Goal: Obtain resource: Download file/media

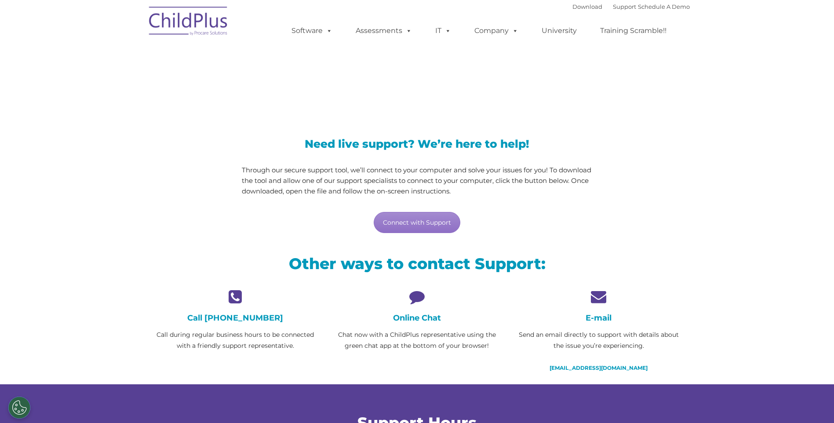
click at [191, 21] on img at bounding box center [189, 22] width 88 height 44
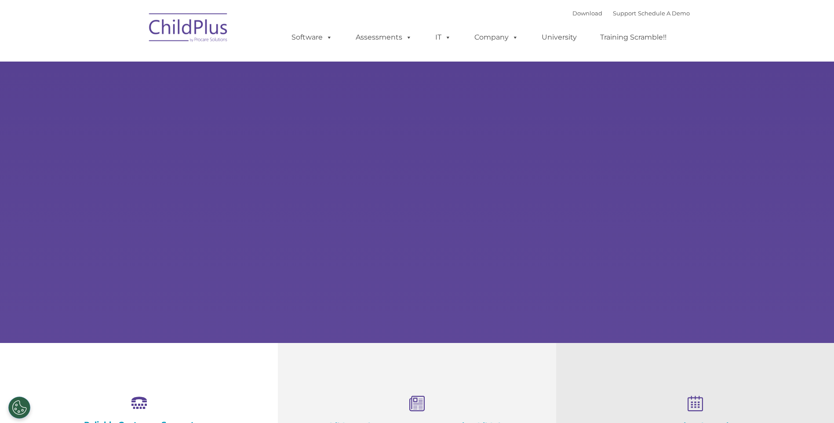
type input ""
select select "MEDIUM"
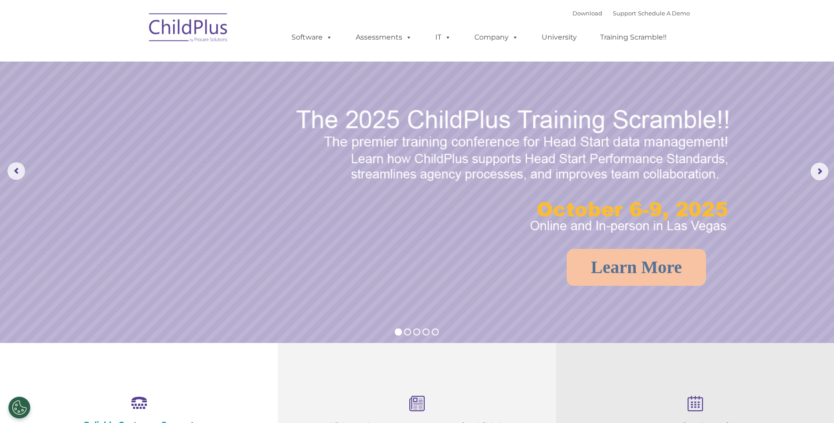
click at [206, 26] on img at bounding box center [189, 29] width 88 height 44
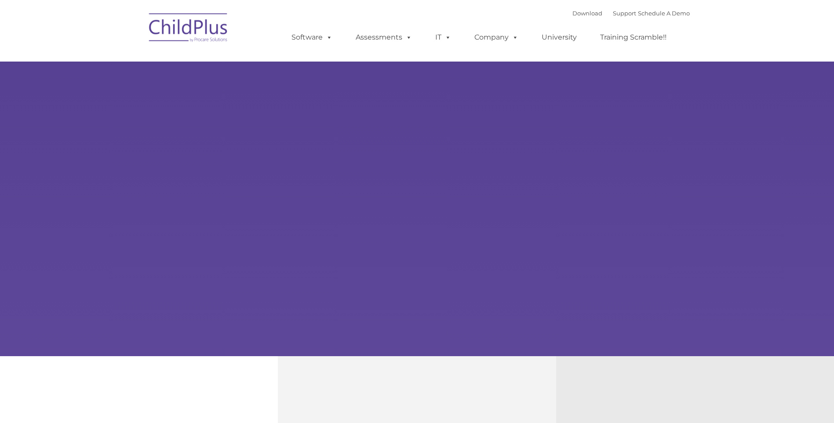
click at [385, 37] on link "Assessments" at bounding box center [384, 38] width 74 height 18
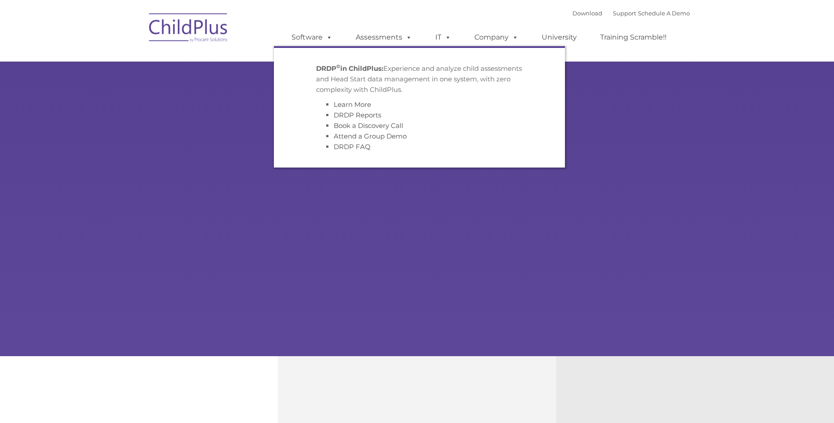
click at [547, 135] on ul "DRDP © in ChildPlus: Experience and analyze child assessments and Head Start da…" at bounding box center [419, 106] width 291 height 121
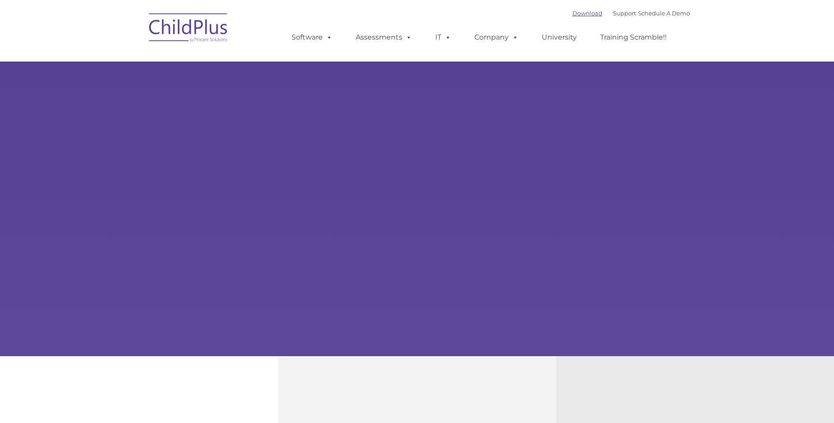
click at [579, 12] on link "Download" at bounding box center [588, 13] width 30 height 7
